Goal: Task Accomplishment & Management: Manage account settings

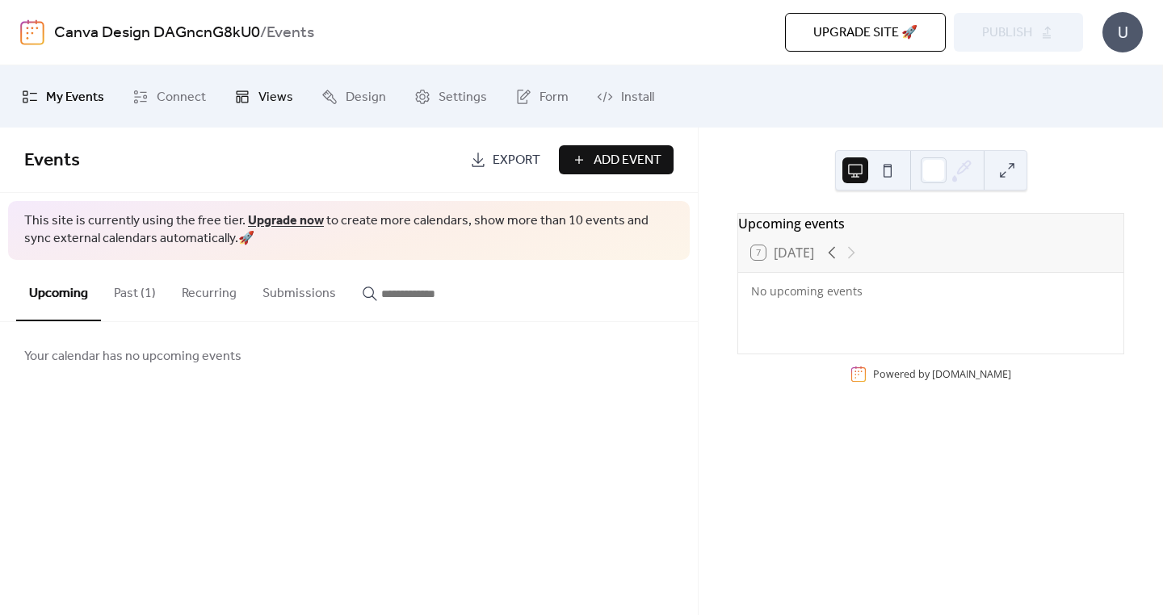
click at [275, 96] on span "Views" at bounding box center [275, 97] width 35 height 25
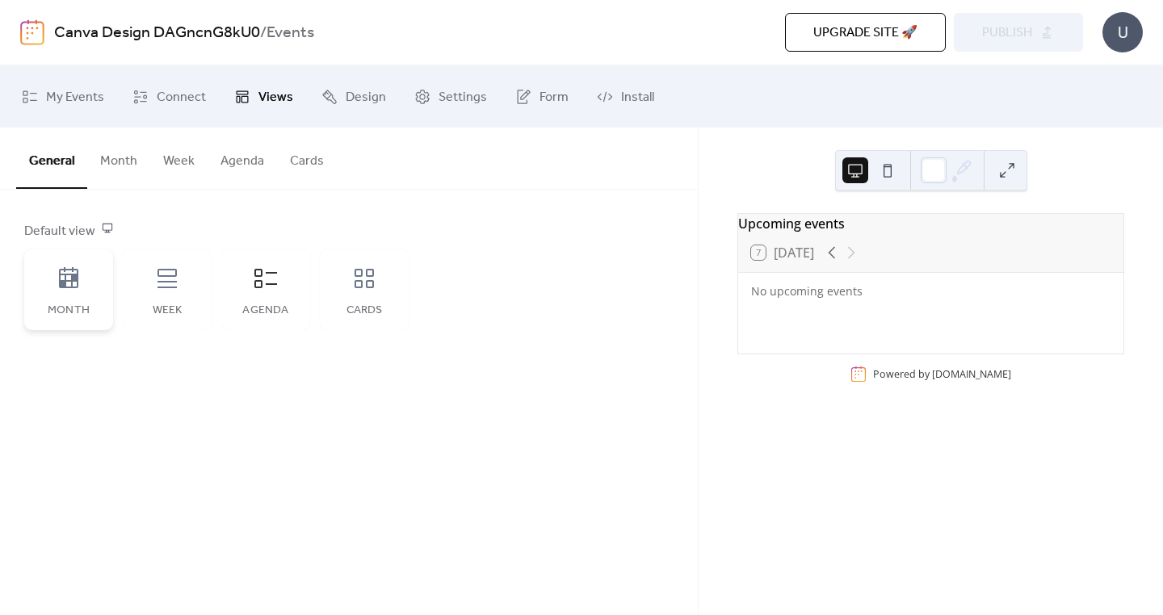
click at [87, 291] on div "Month" at bounding box center [68, 290] width 89 height 81
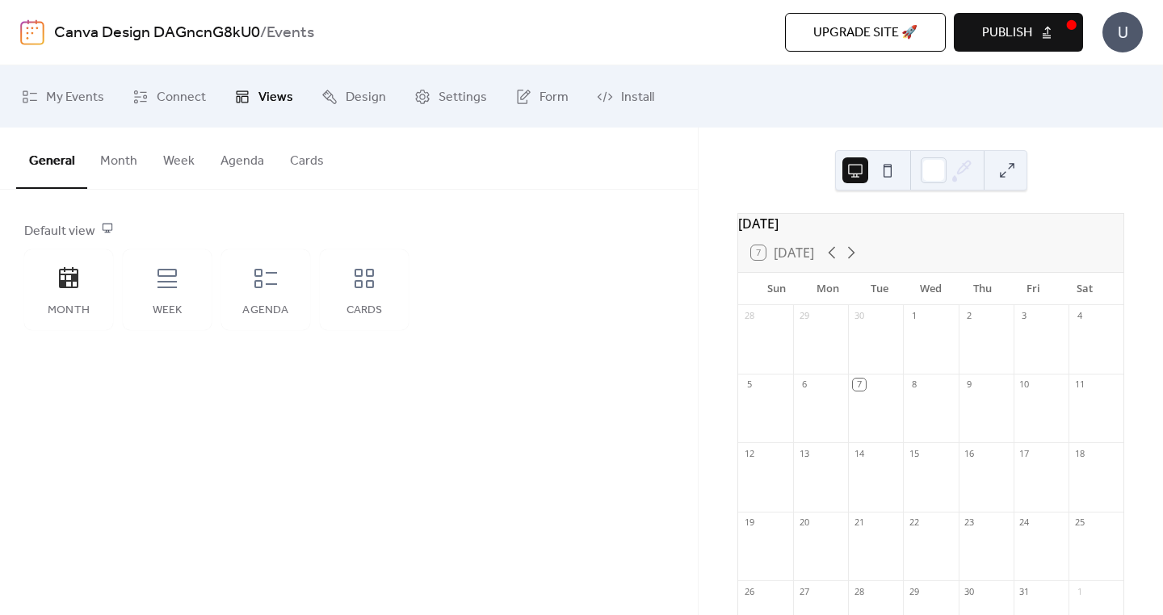
click at [135, 162] on button "Month" at bounding box center [118, 158] width 63 height 60
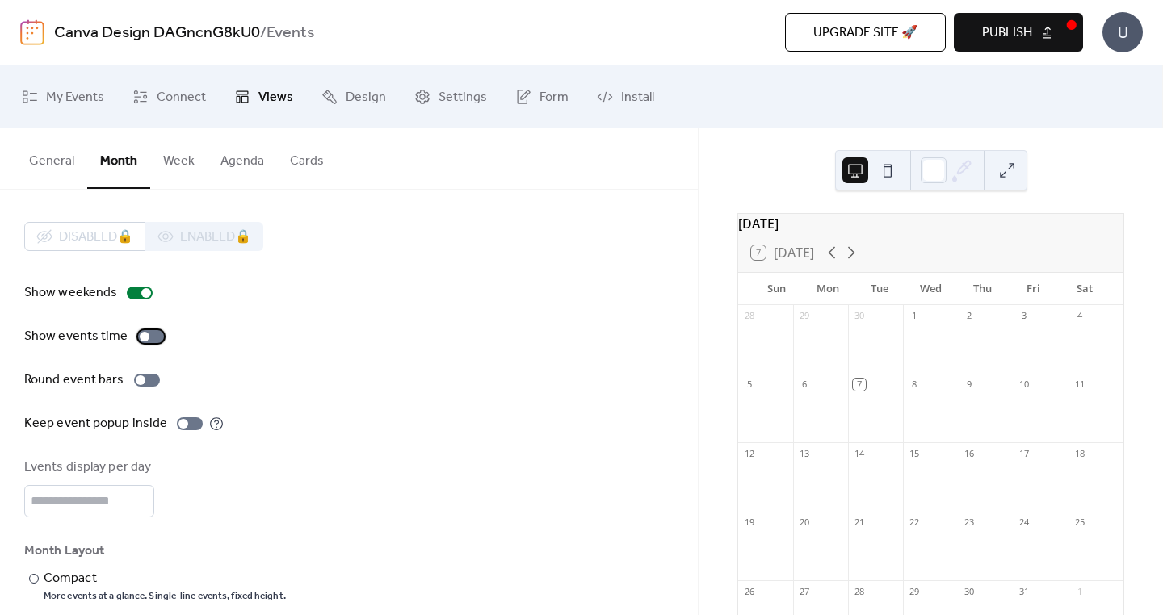
click at [141, 335] on div at bounding box center [145, 337] width 10 height 10
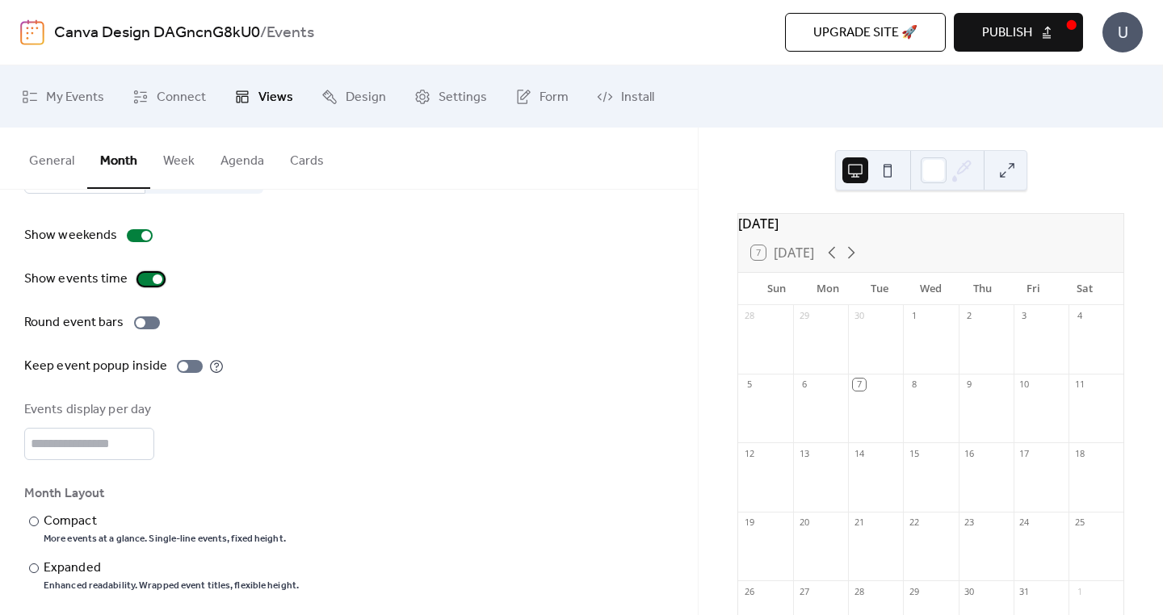
scroll to position [73, 0]
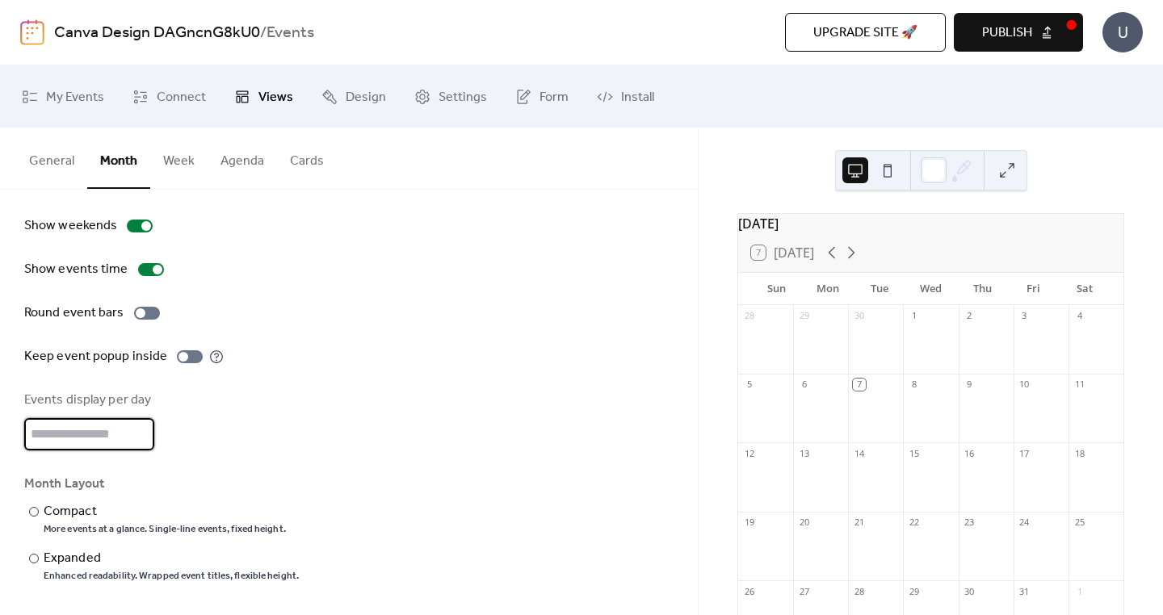
click at [119, 430] on input "*" at bounding box center [89, 434] width 130 height 32
type input "*"
click at [182, 429] on div "Events display per day *" at bounding box center [348, 421] width 649 height 60
click at [42, 428] on input "*" at bounding box center [89, 434] width 130 height 32
type input "*"
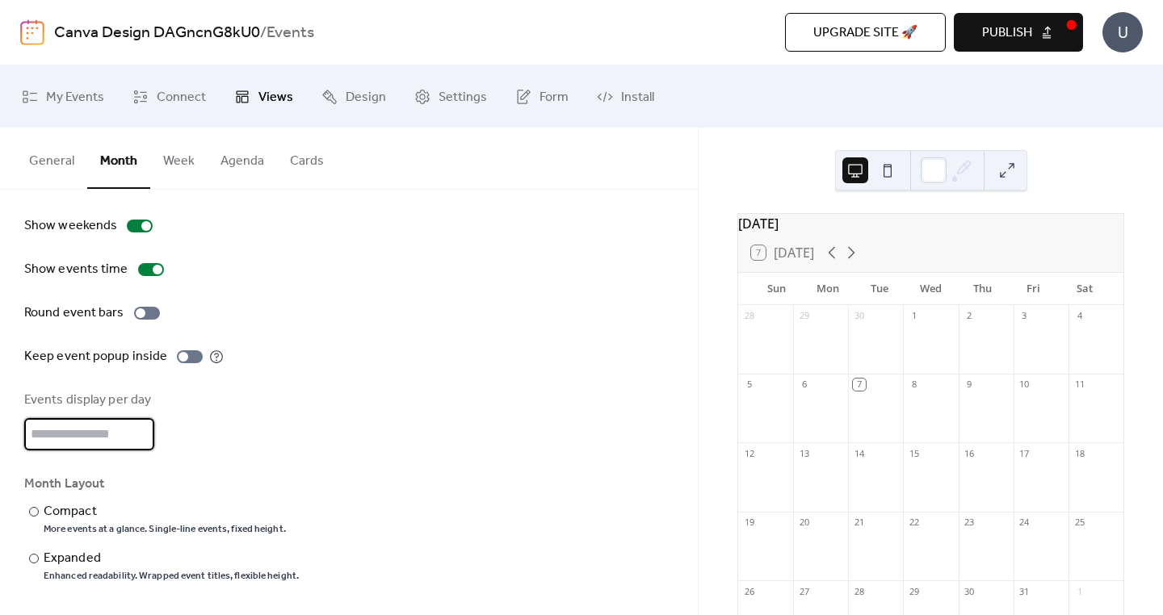
click at [299, 460] on div "Show weekends Show events time Round event bars Keep event popup inside Events …" at bounding box center [348, 399] width 649 height 367
click at [65, 437] on input "*" at bounding box center [89, 434] width 130 height 32
type input "*"
click at [244, 449] on div "Events display per day *" at bounding box center [348, 421] width 649 height 60
click at [176, 161] on button "Week" at bounding box center [178, 158] width 57 height 60
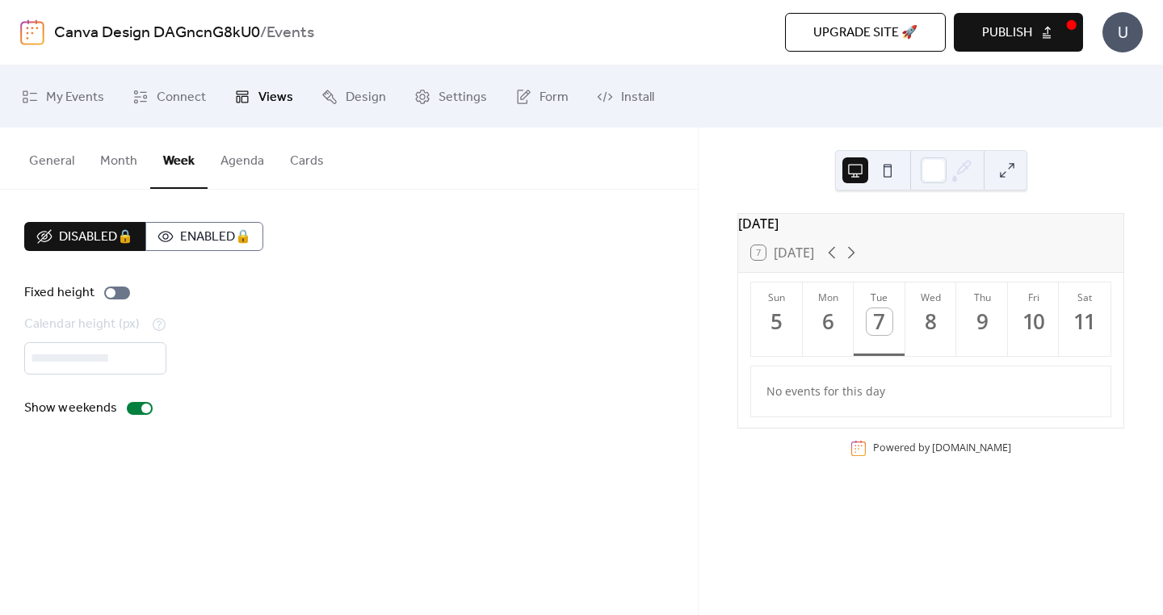
click at [243, 161] on button "Agenda" at bounding box center [242, 158] width 69 height 60
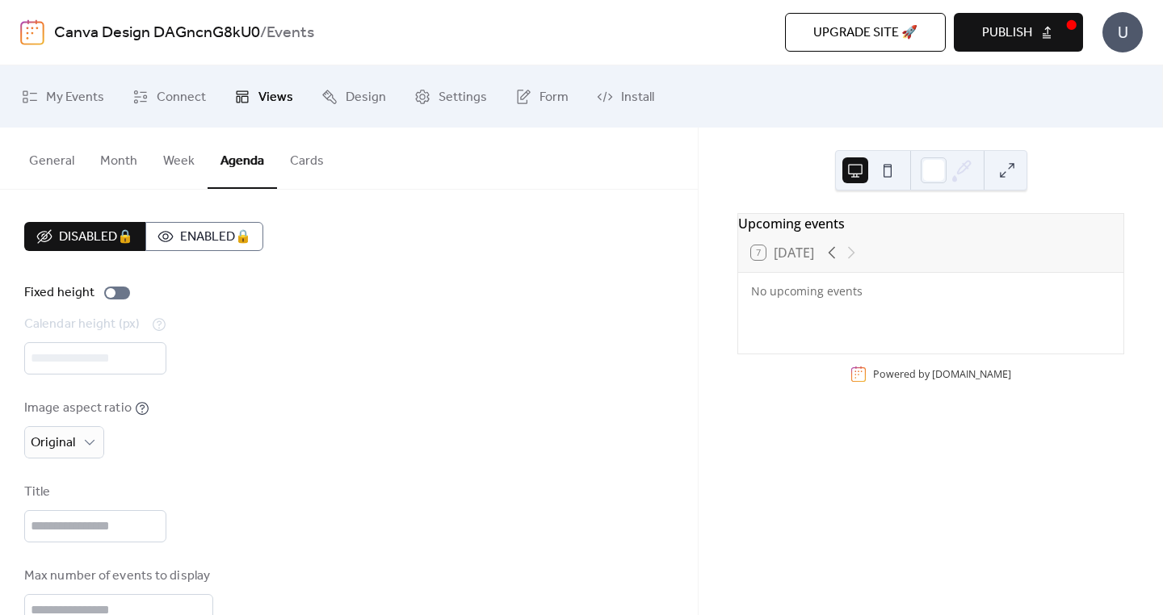
click at [305, 162] on button "Cards" at bounding box center [307, 158] width 60 height 60
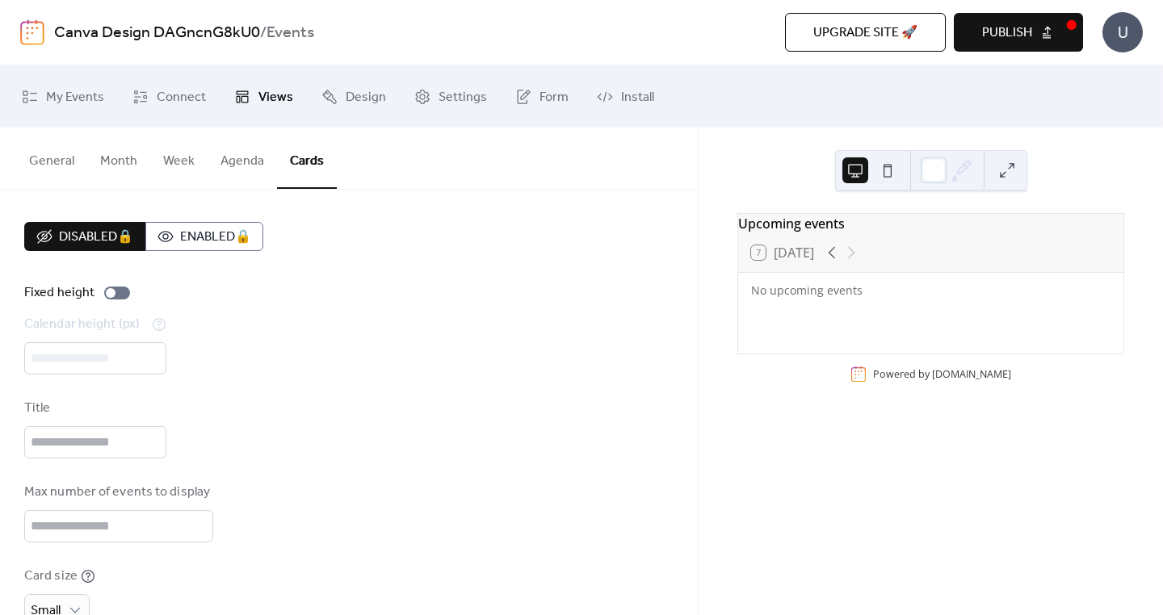
click at [115, 162] on button "Month" at bounding box center [118, 158] width 63 height 60
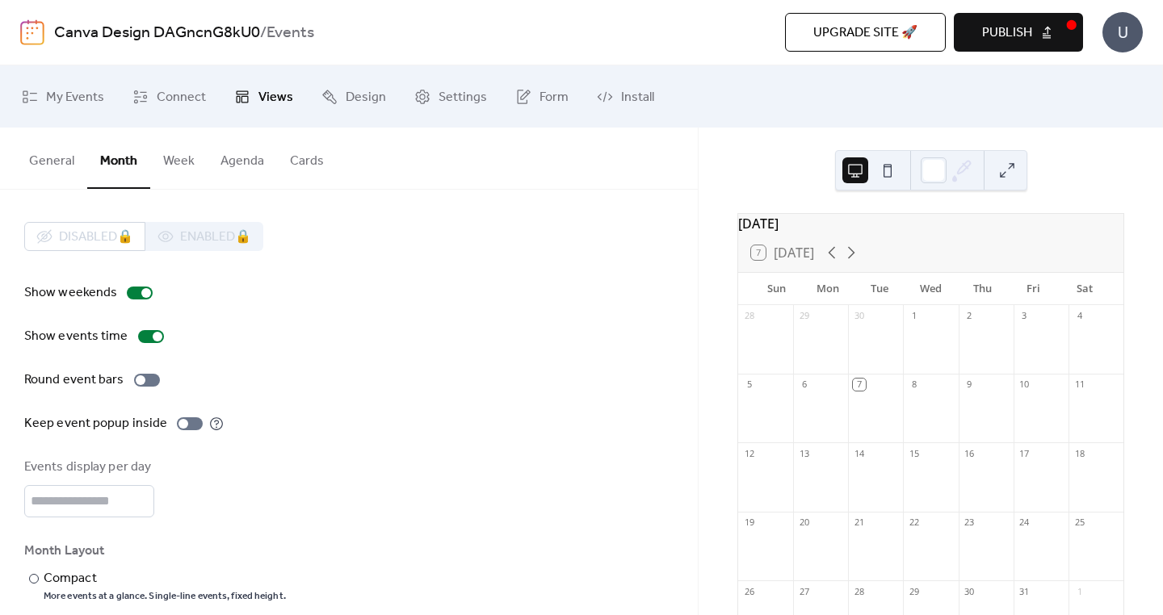
click at [61, 160] on button "General" at bounding box center [51, 158] width 71 height 60
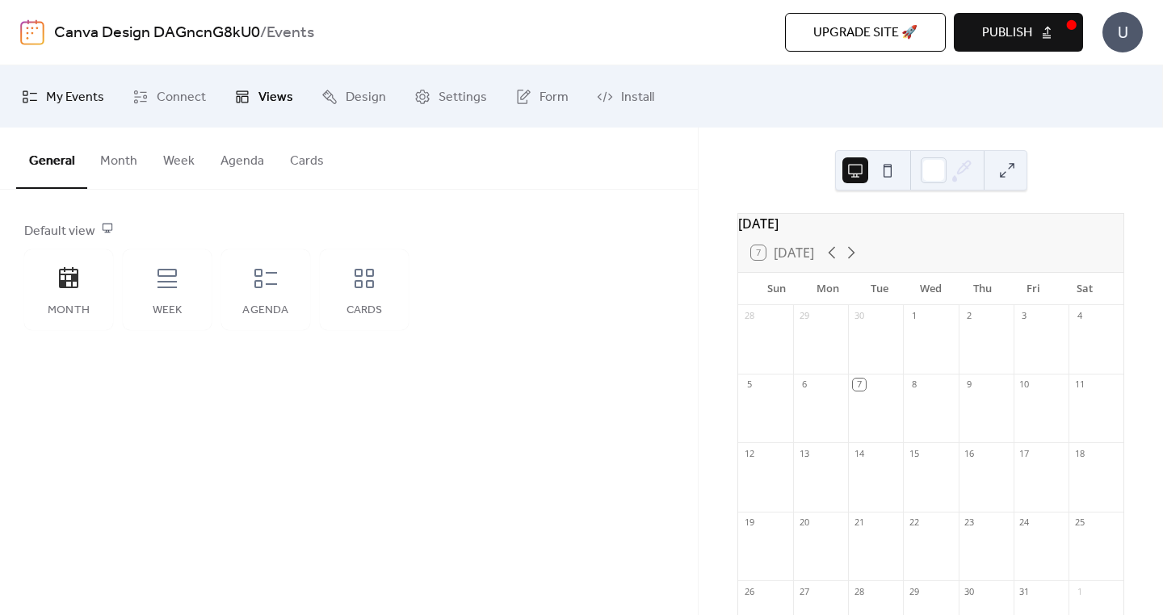
click at [74, 91] on span "My Events" at bounding box center [75, 97] width 58 height 25
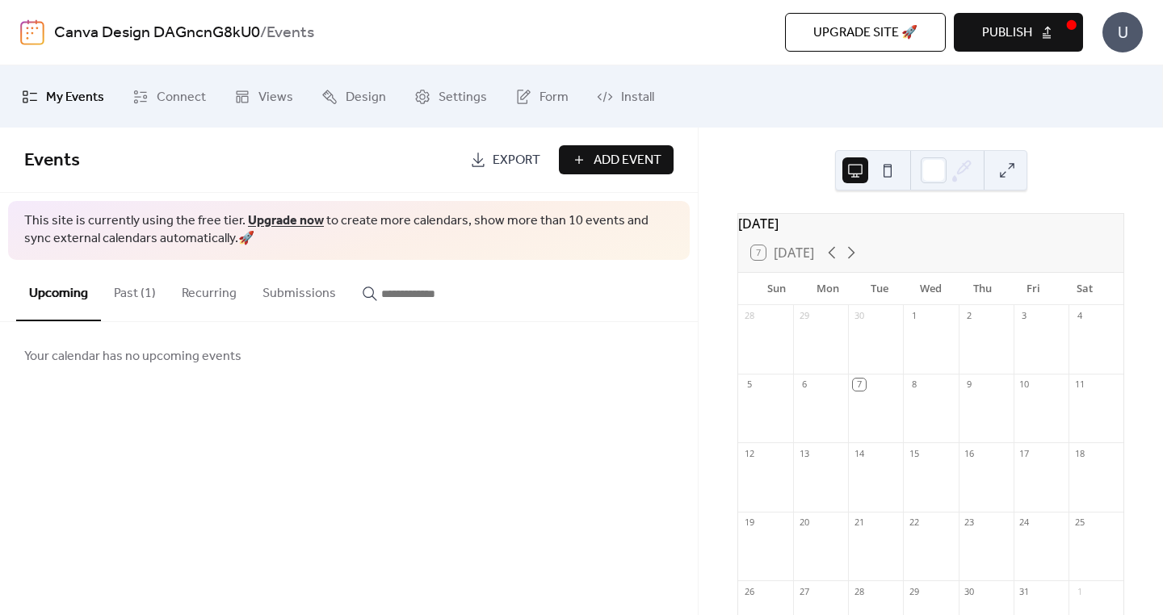
click at [132, 294] on button "Past (1)" at bounding box center [135, 290] width 68 height 60
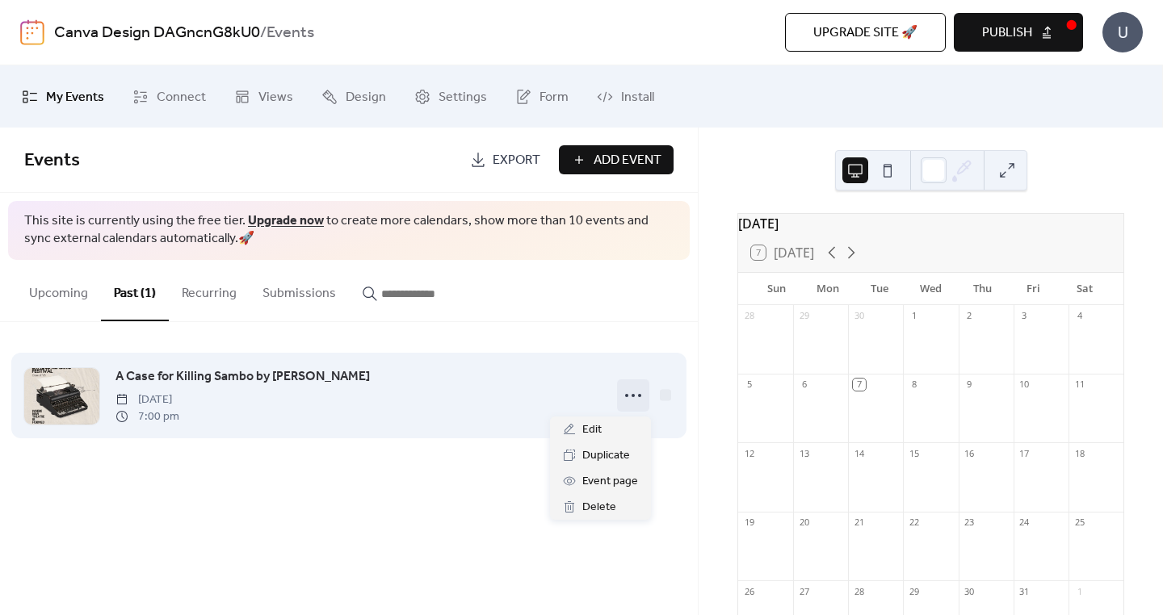
click at [633, 402] on icon at bounding box center [633, 396] width 26 height 26
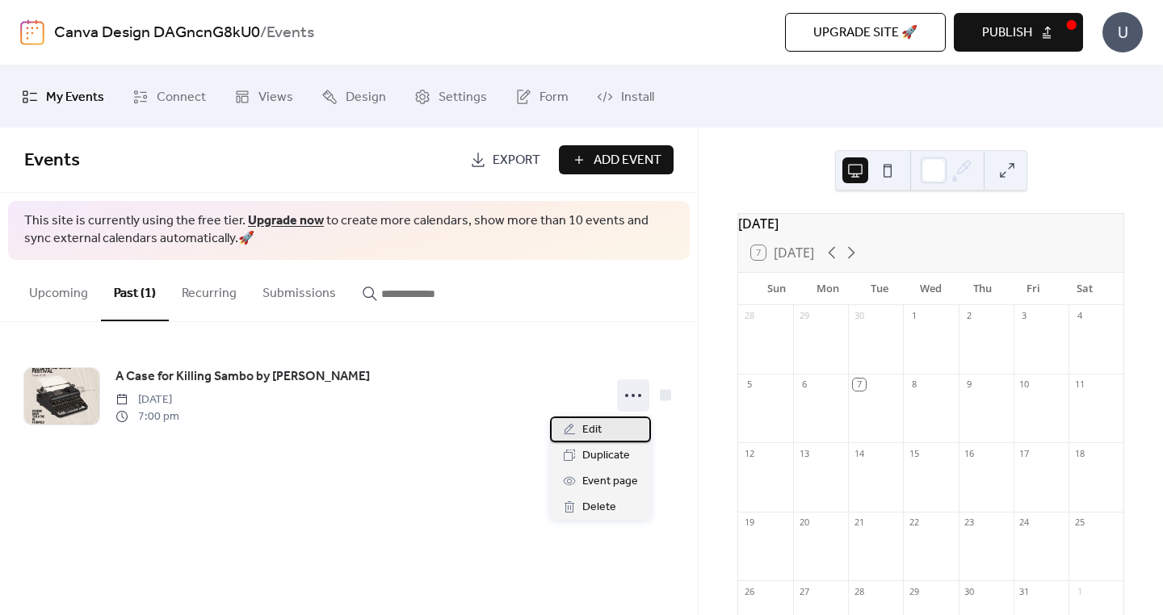
click at [597, 428] on span "Edit" at bounding box center [591, 430] width 19 height 19
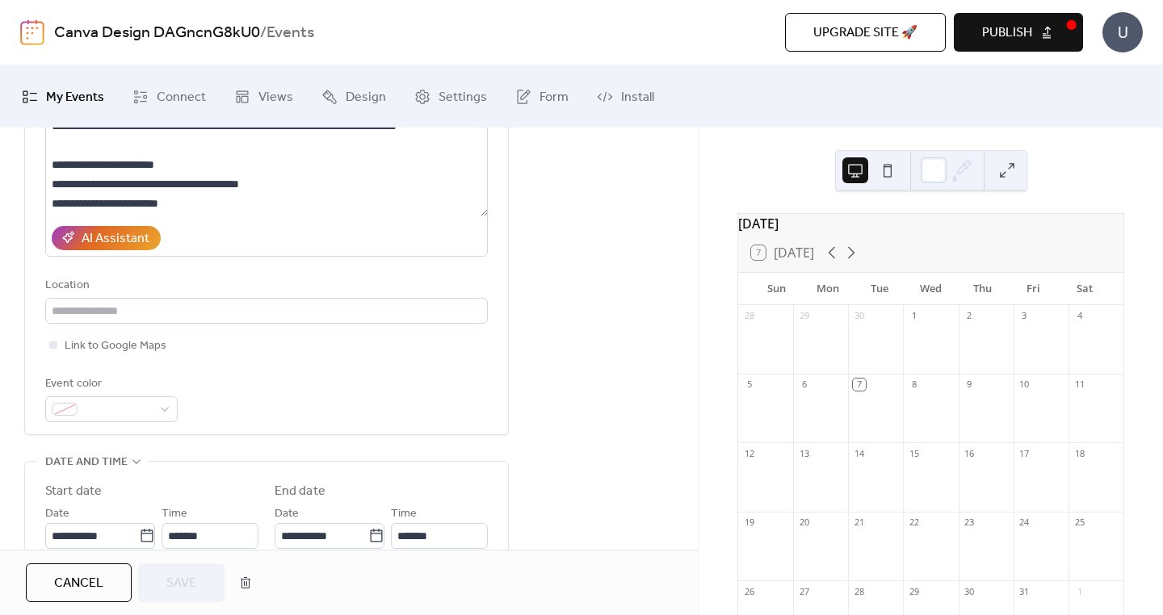
scroll to position [224, 0]
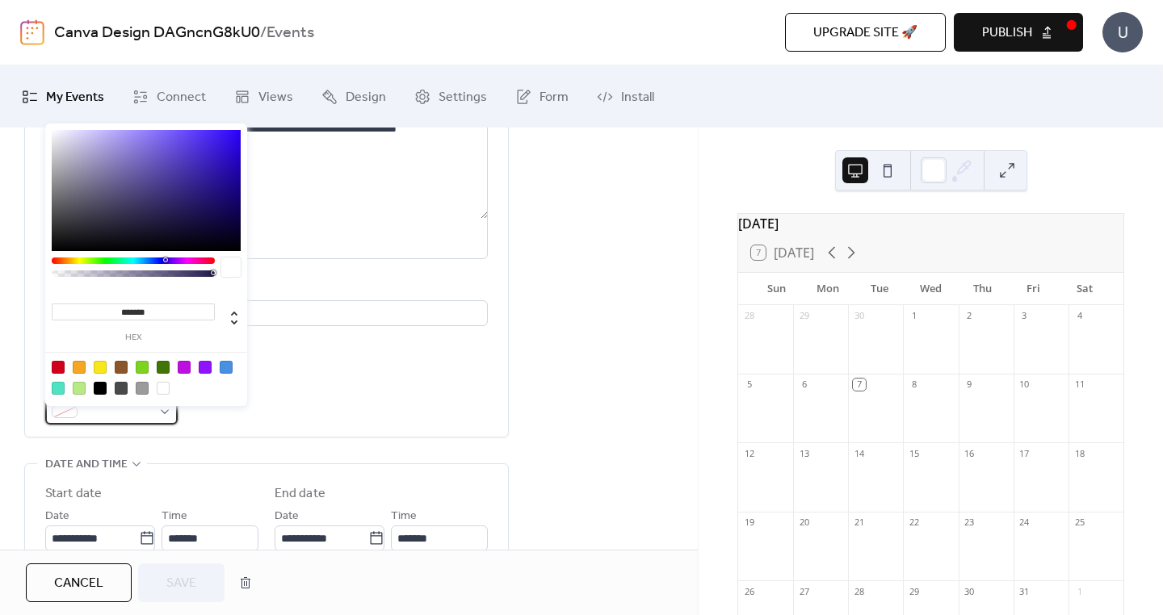
click at [157, 414] on div at bounding box center [111, 412] width 132 height 26
click at [342, 400] on div "Event color" at bounding box center [266, 401] width 443 height 48
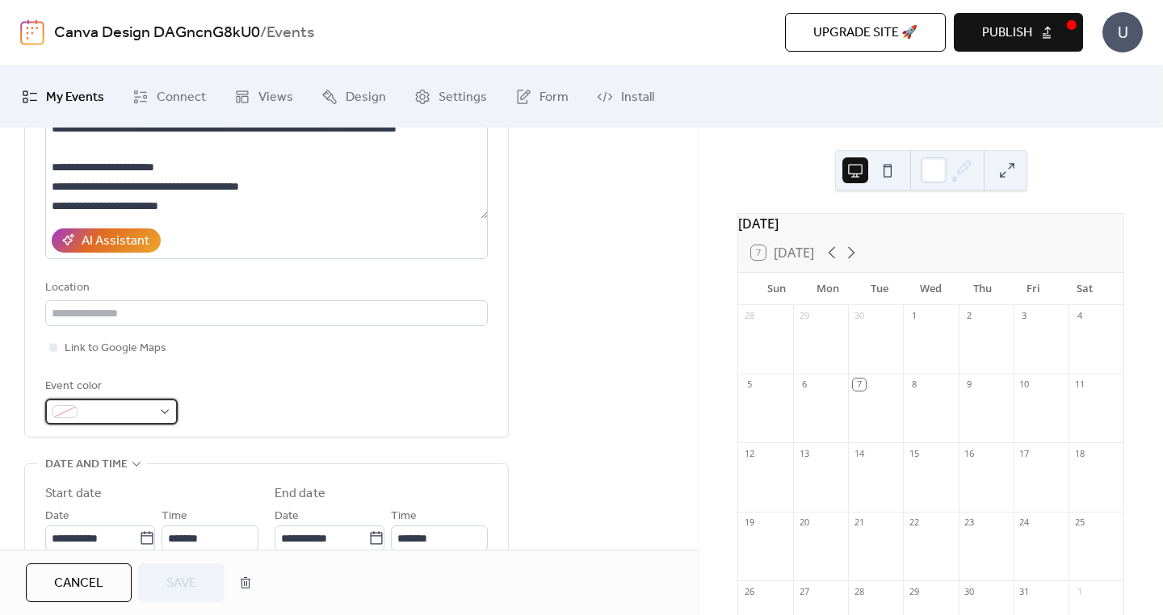
click at [159, 411] on div at bounding box center [111, 412] width 132 height 26
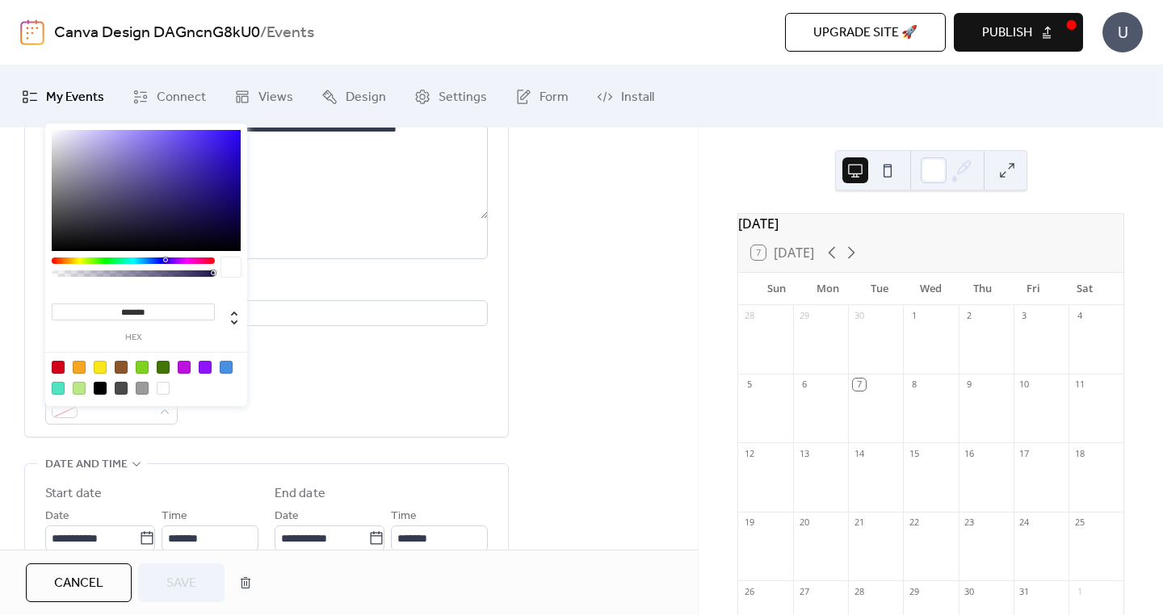
click at [259, 376] on div "**********" at bounding box center [266, 220] width 443 height 410
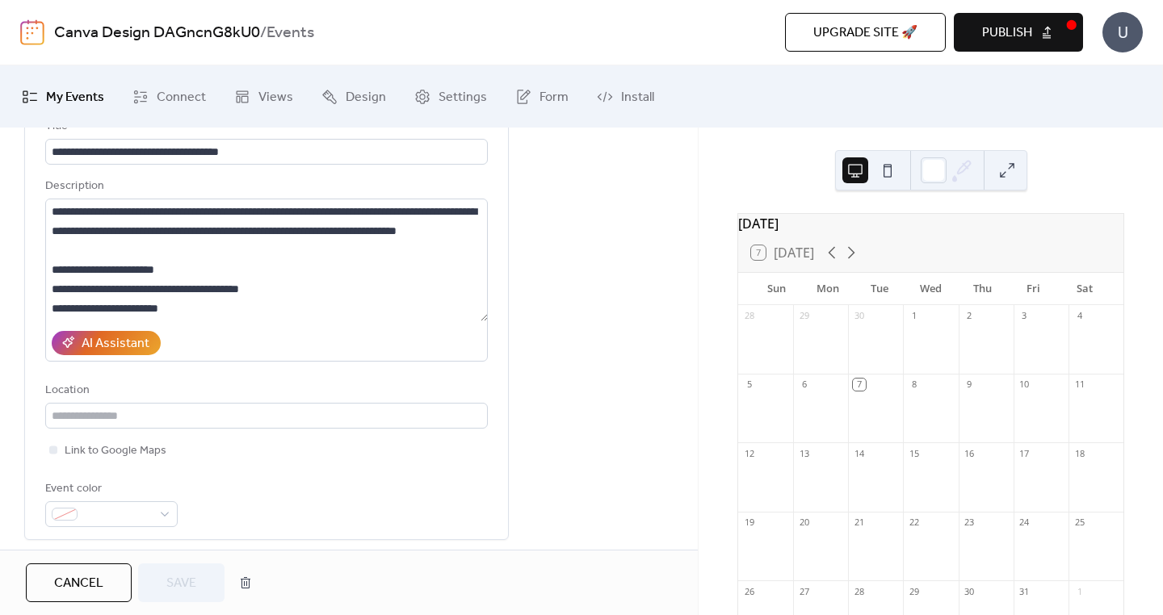
scroll to position [0, 0]
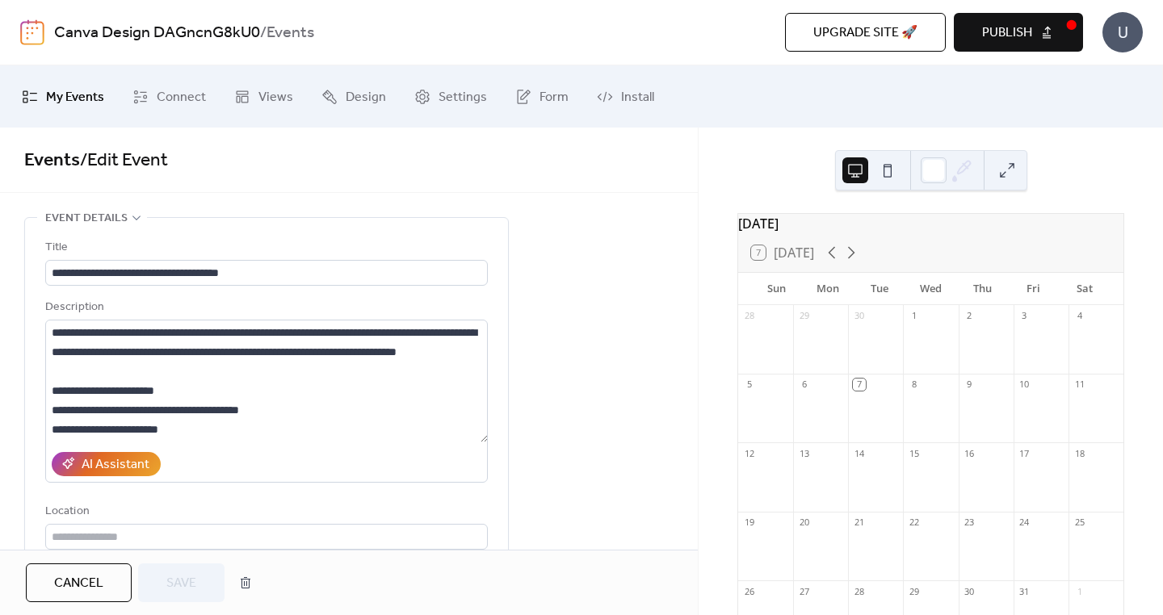
click at [61, 91] on span "My Events" at bounding box center [75, 97] width 58 height 25
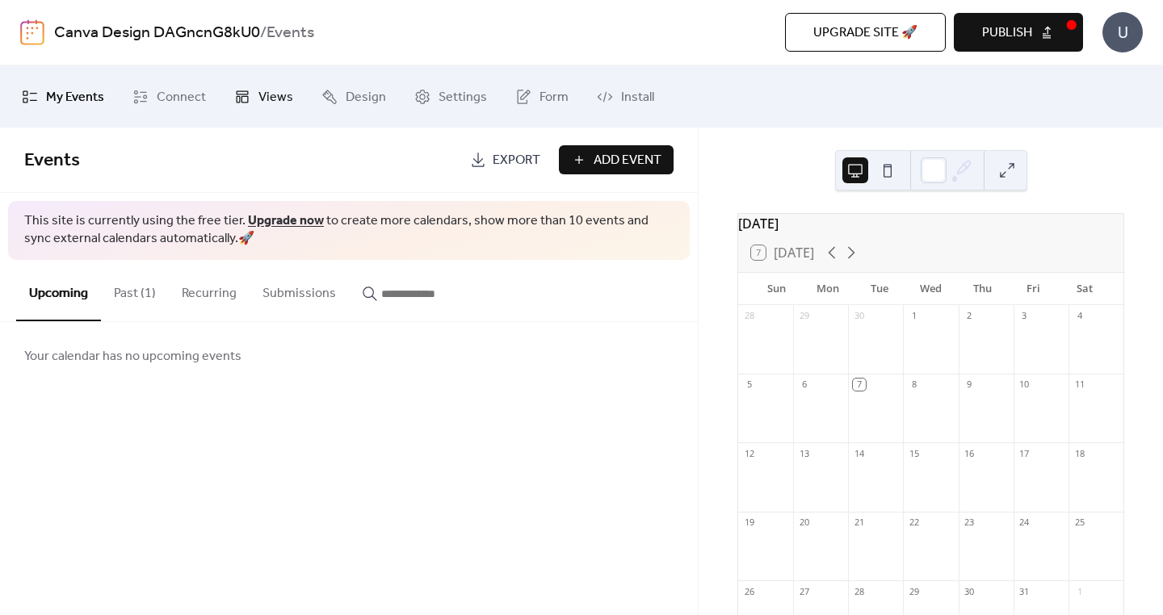
click at [239, 103] on icon at bounding box center [242, 97] width 16 height 16
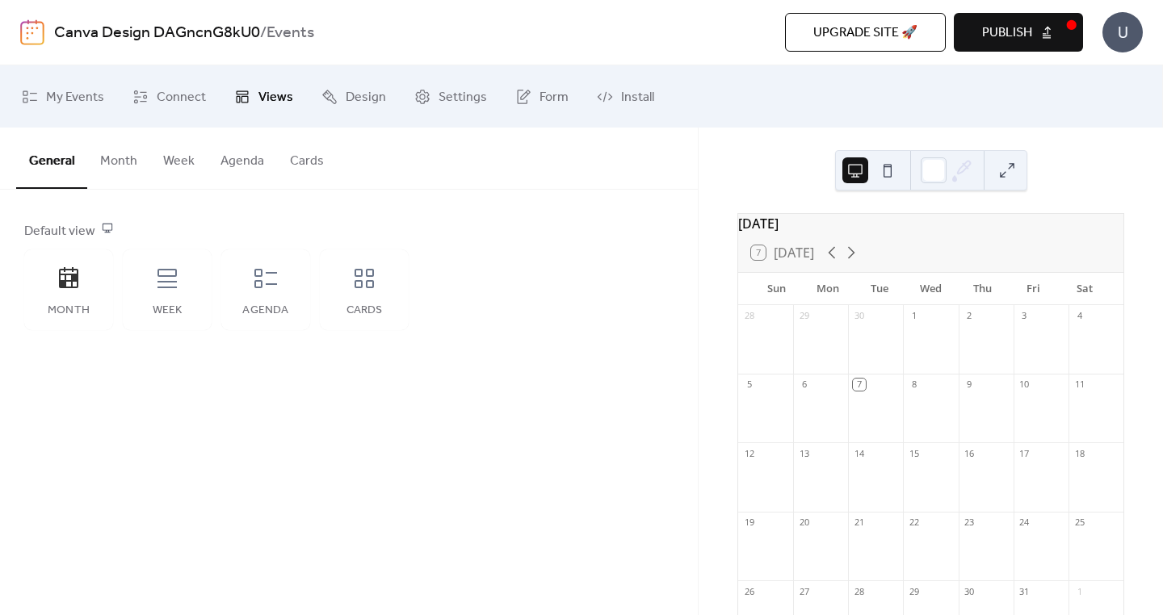
click at [1008, 31] on span "Publish" at bounding box center [1007, 32] width 50 height 19
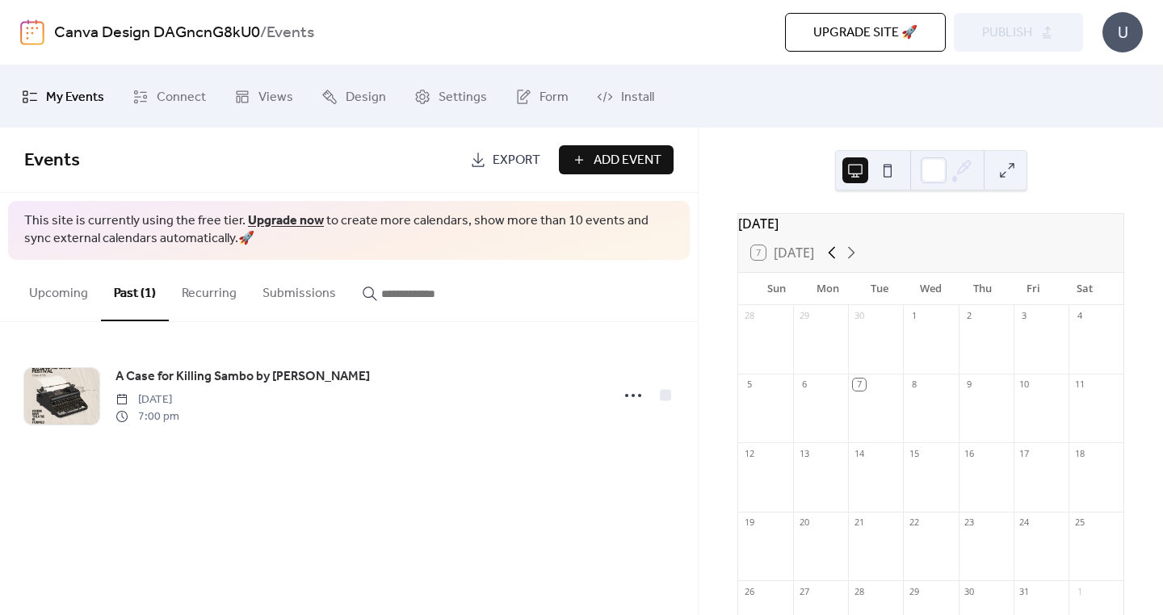
click at [838, 262] on icon at bounding box center [831, 252] width 19 height 19
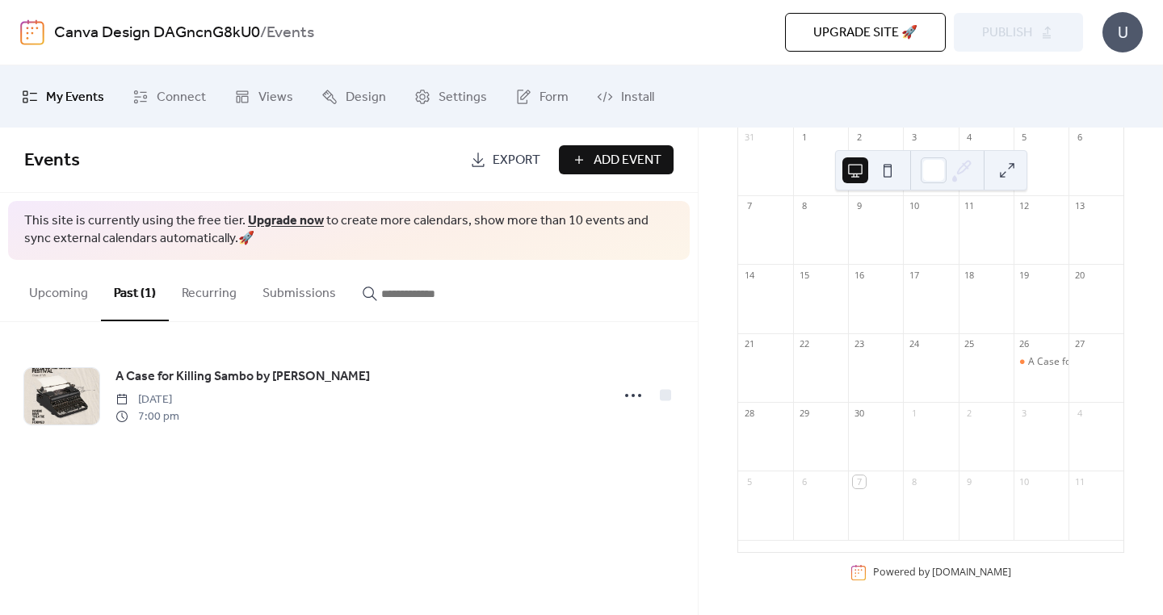
scroll to position [188, 0]
click at [1018, 361] on div "A Case for Killing Sambo by [PERSON_NAME]" at bounding box center [1041, 362] width 55 height 14
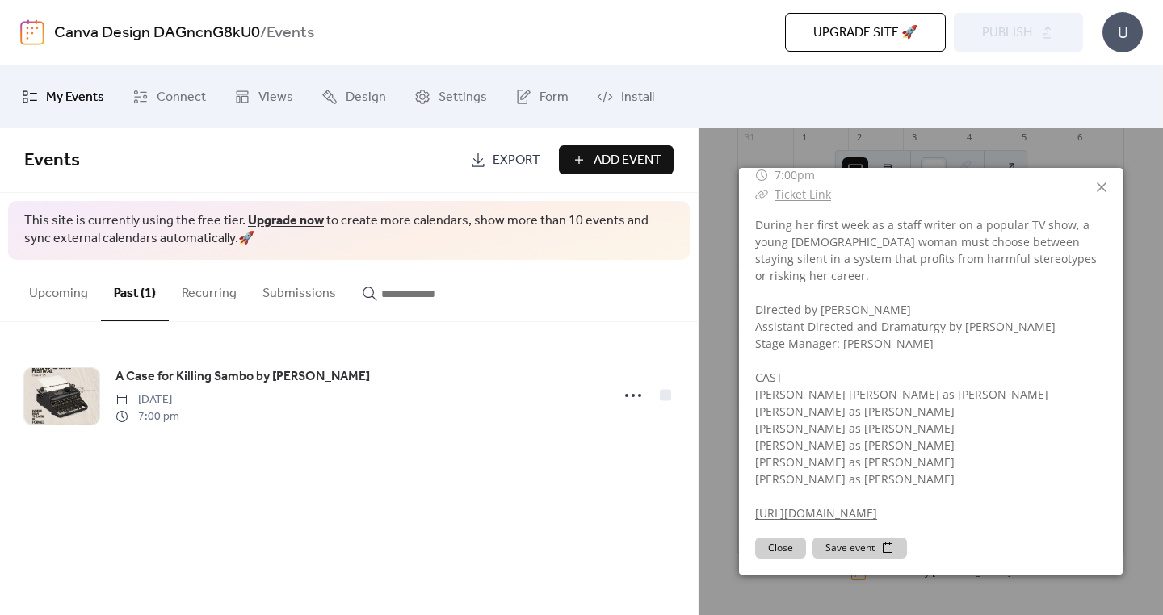
scroll to position [0, 0]
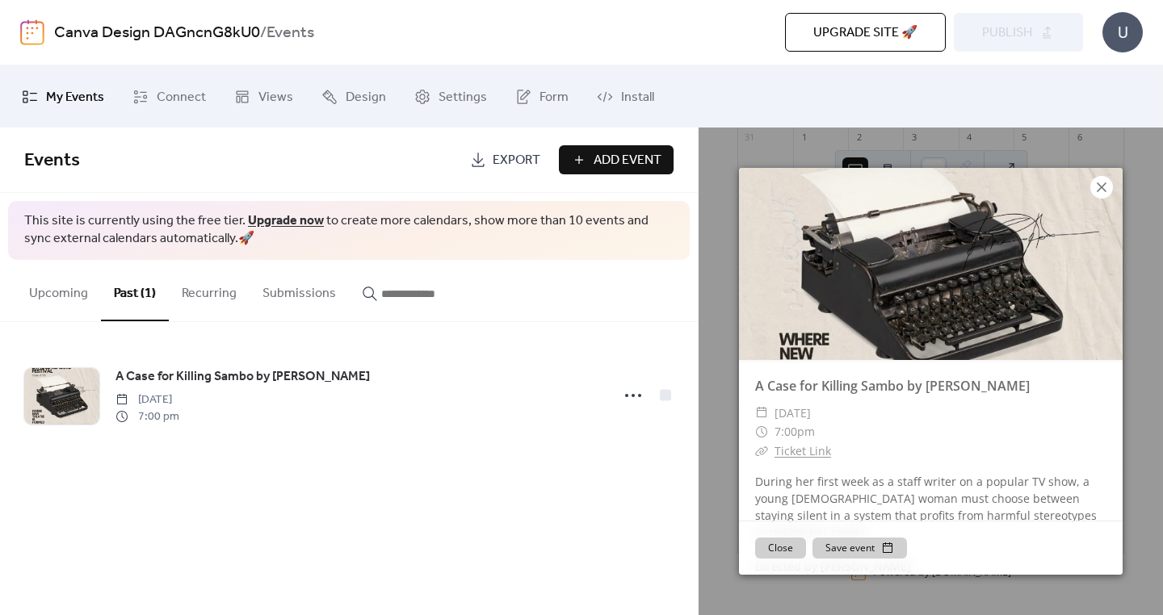
click at [1104, 191] on icon at bounding box center [1101, 187] width 19 height 19
